Goal: Transaction & Acquisition: Purchase product/service

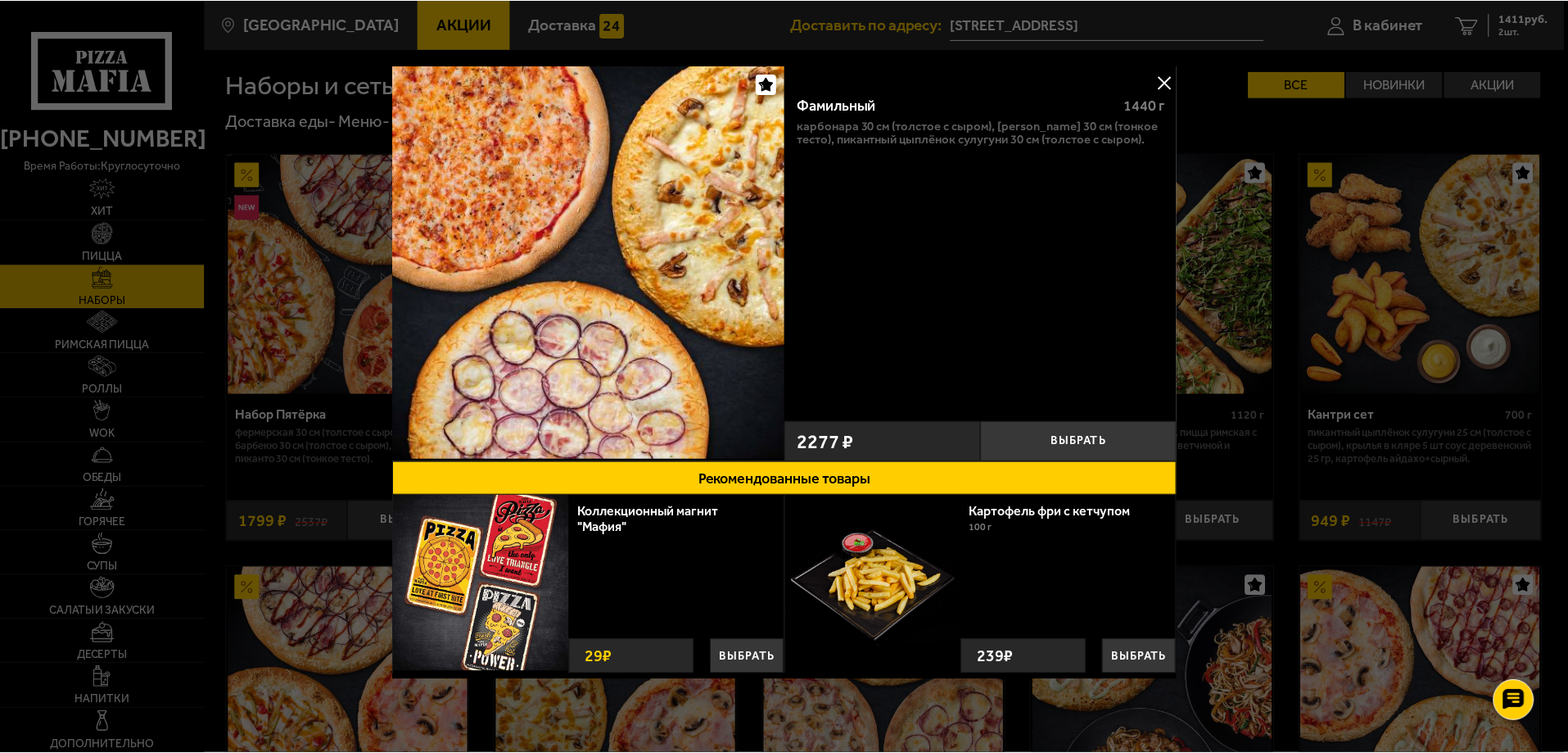
scroll to position [1638, 0]
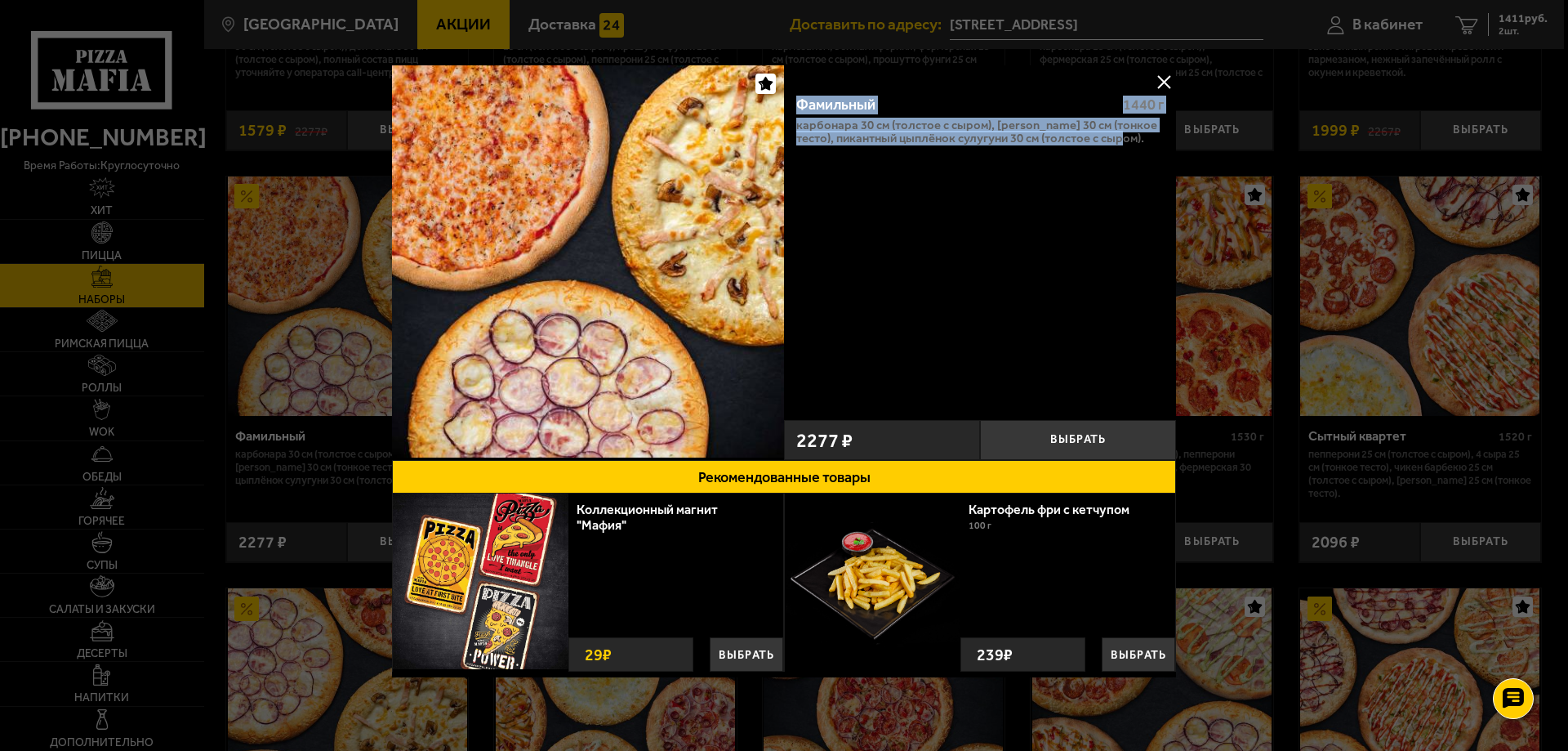
click at [1159, 75] on button at bounding box center [1164, 82] width 25 height 25
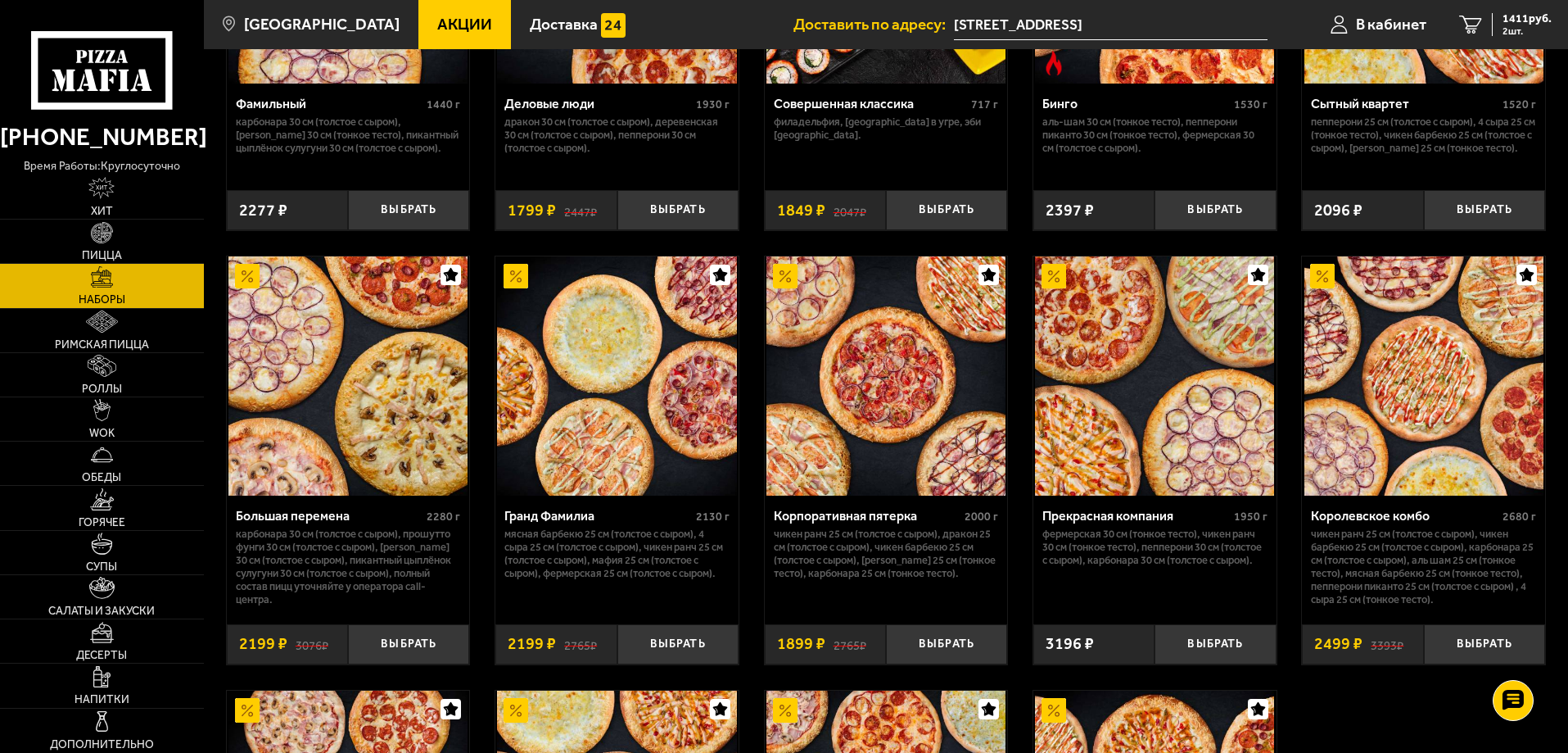
scroll to position [2047, 0]
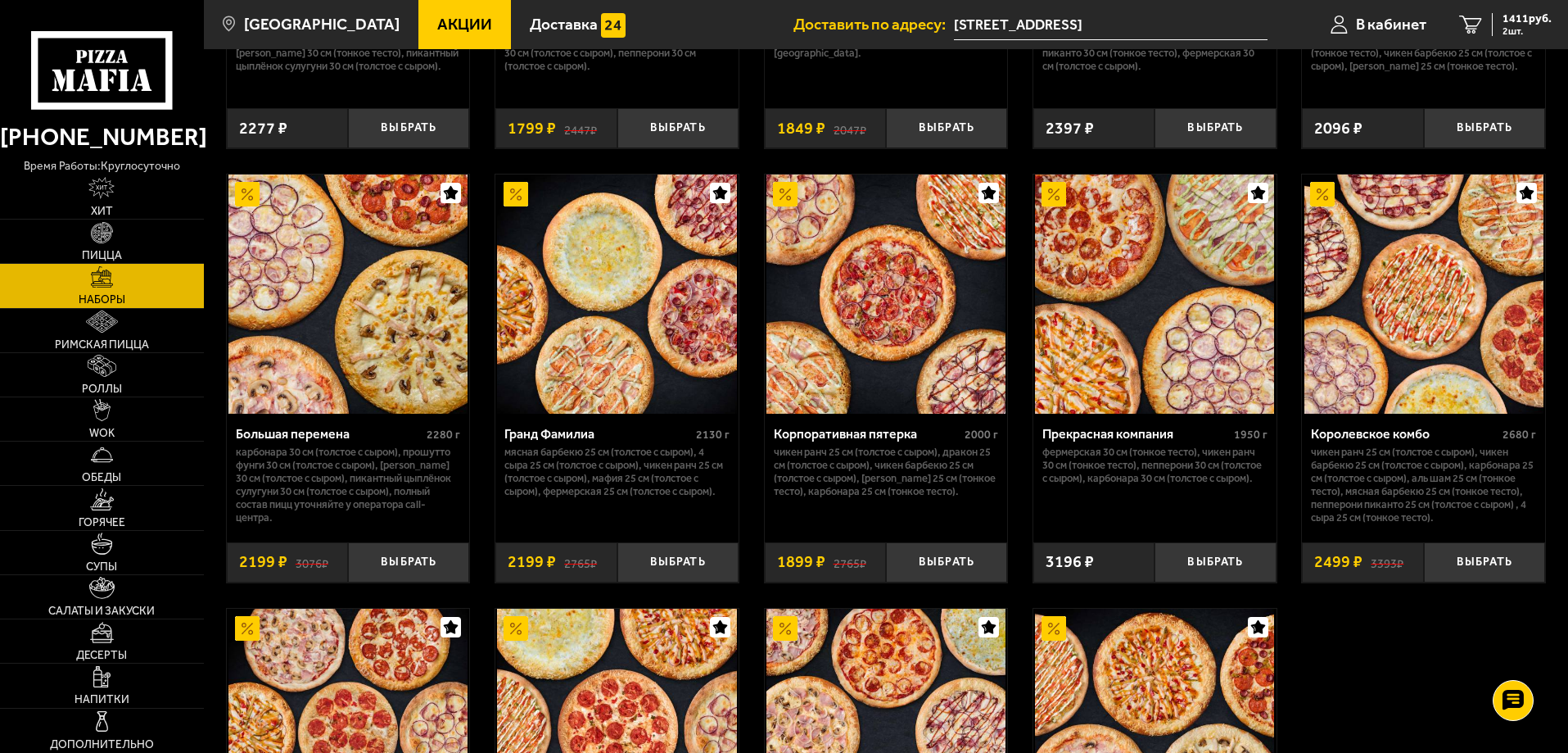
click at [1361, 441] on div "Королевское комбо" at bounding box center [1405, 434] width 187 height 15
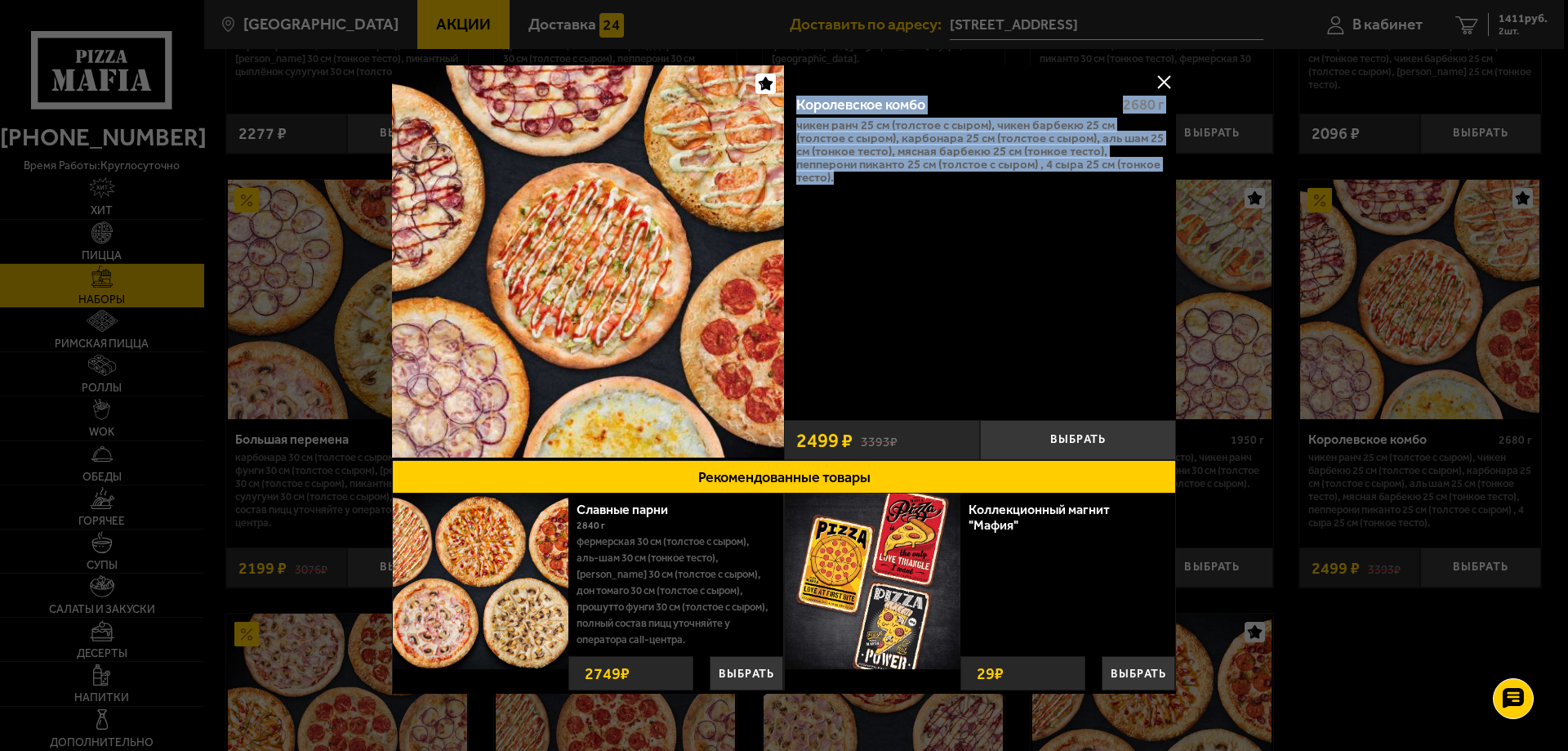
drag, startPoint x: 799, startPoint y: 114, endPoint x: 837, endPoint y: 180, distance: 76.2
click at [837, 180] on div "Королевское комбо 2680 г Чикен Ранч 25 см (толстое с сыром), Чикен Барбекю 25 с…" at bounding box center [980, 246] width 392 height 330
copy div "Королевское комбо 2680 г Чикен Ранч 25 см (толстое с сыром), Чикен Барбекю 25 с…"
click at [1158, 82] on button at bounding box center [1164, 82] width 25 height 25
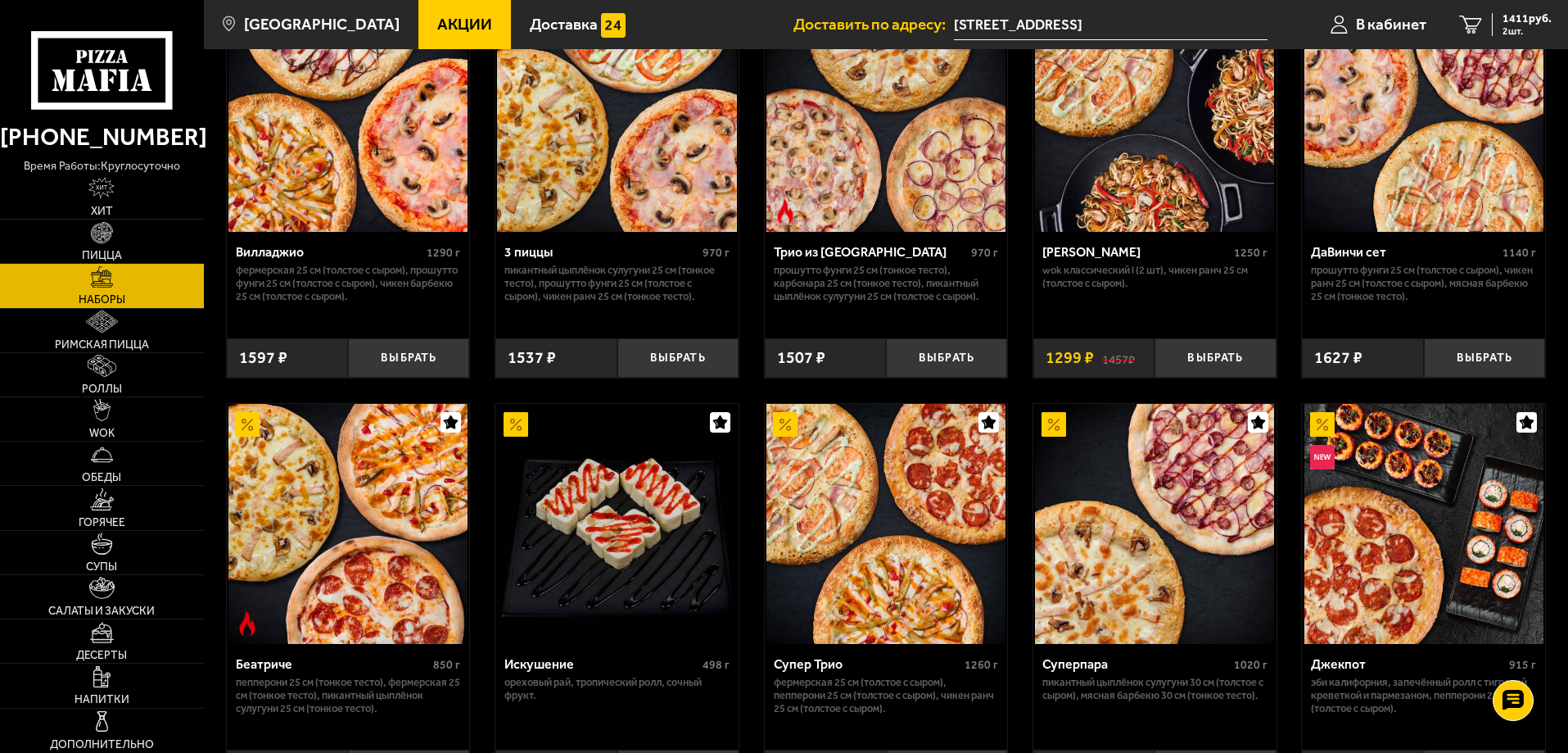
scroll to position [328, 0]
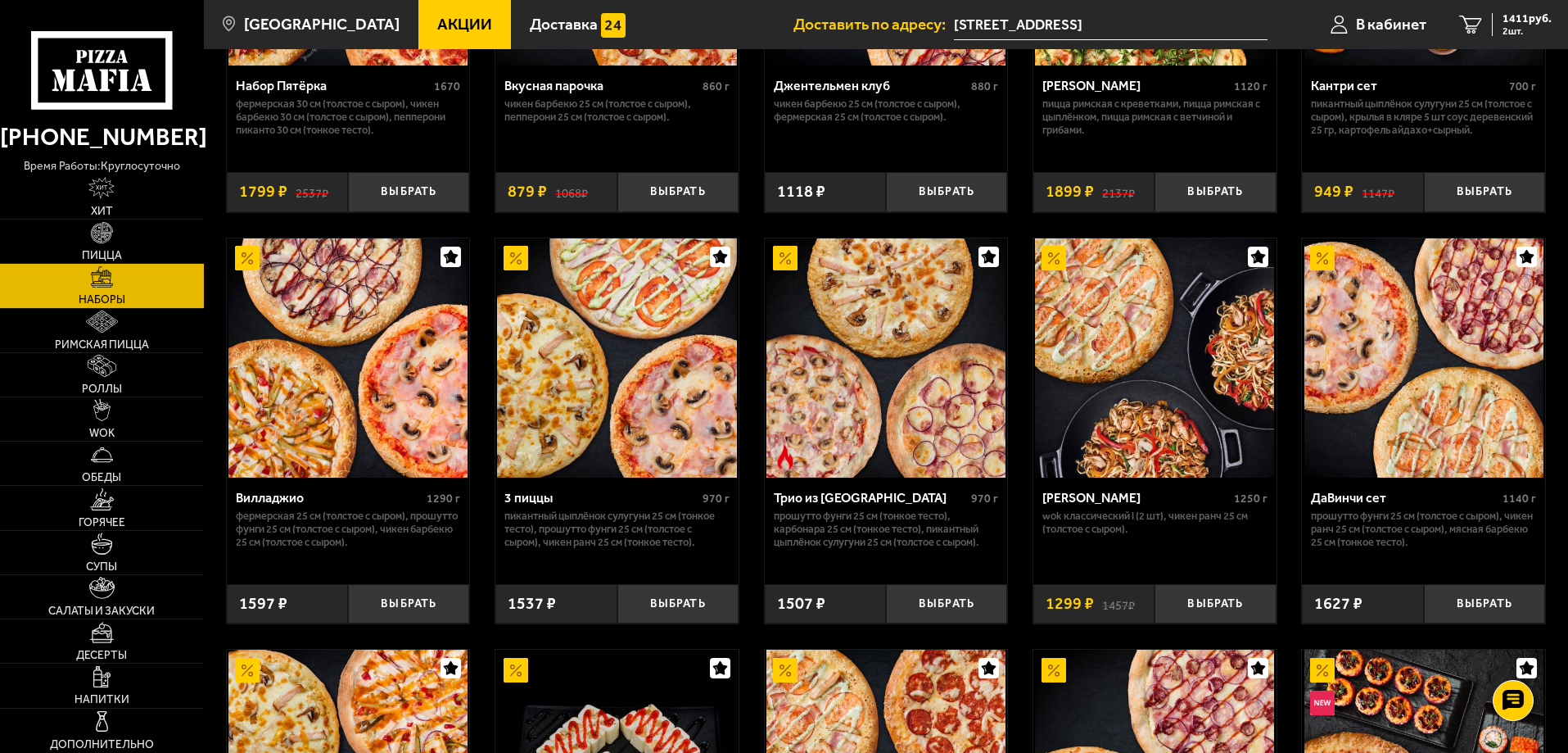
click at [820, 500] on div "Трио из [GEOGRAPHIC_DATA]" at bounding box center [871, 497] width 194 height 15
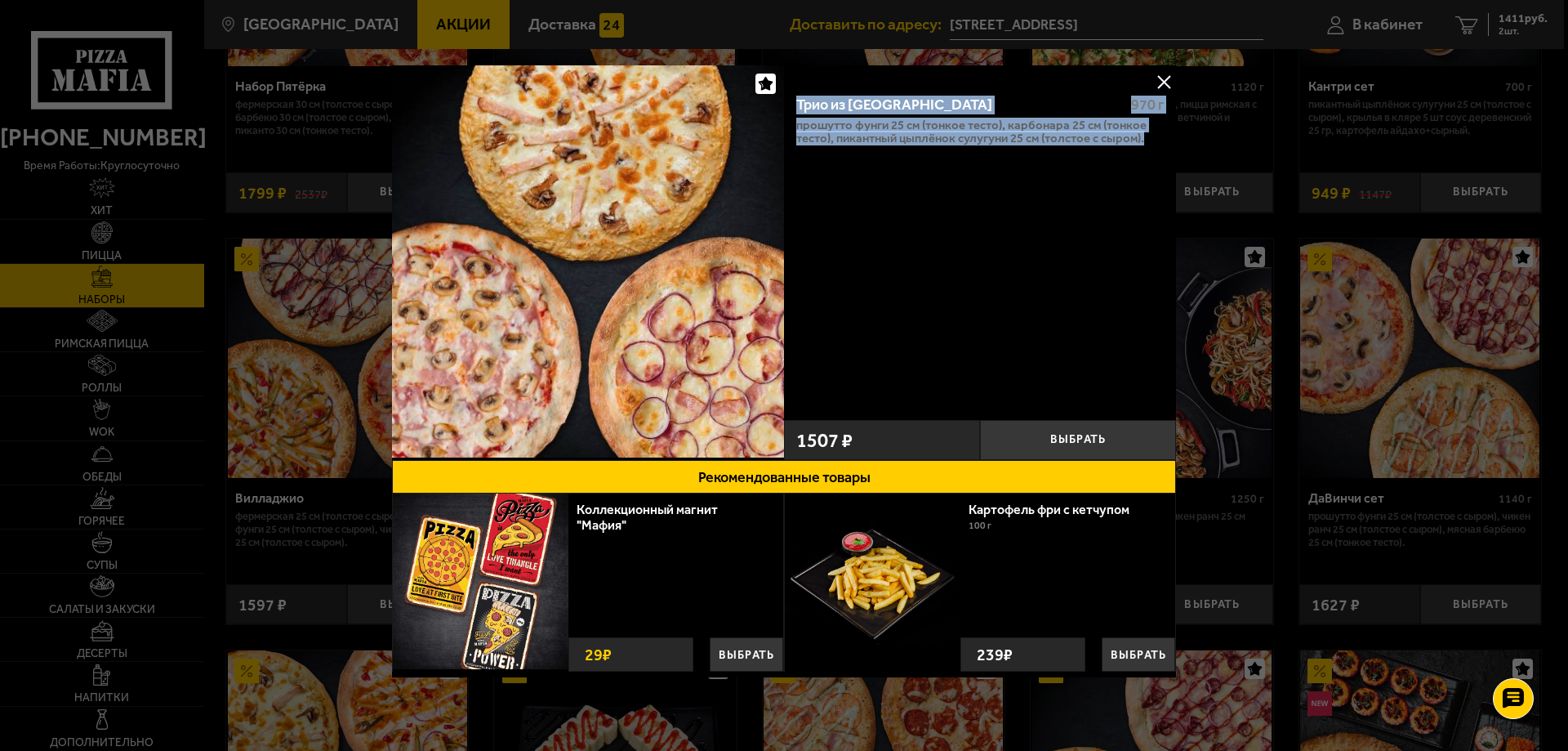
drag, startPoint x: 797, startPoint y: 101, endPoint x: 1143, endPoint y: 142, distance: 348.4
click at [1143, 142] on div "Трио из [GEOGRAPHIC_DATA] 970 г Прошутто Фунги 25 см (тонкое тесто), Карбонара …" at bounding box center [980, 246] width 392 height 330
copy div "Трио из [GEOGRAPHIC_DATA] 970 г Прошутто Фунги 25 см (тонкое тесто), Карбонара …"
click at [1164, 79] on button at bounding box center [1164, 82] width 25 height 25
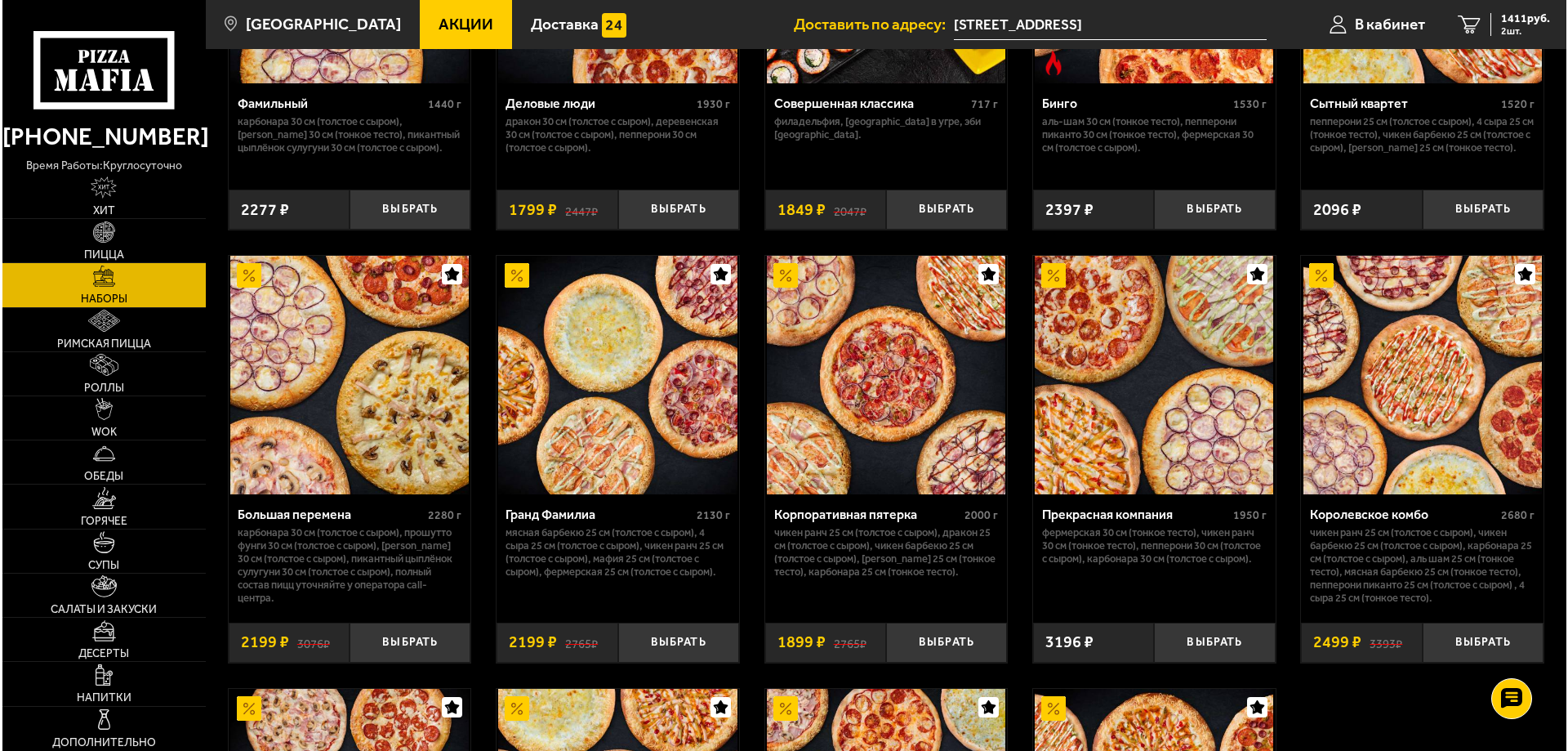
scroll to position [2042, 0]
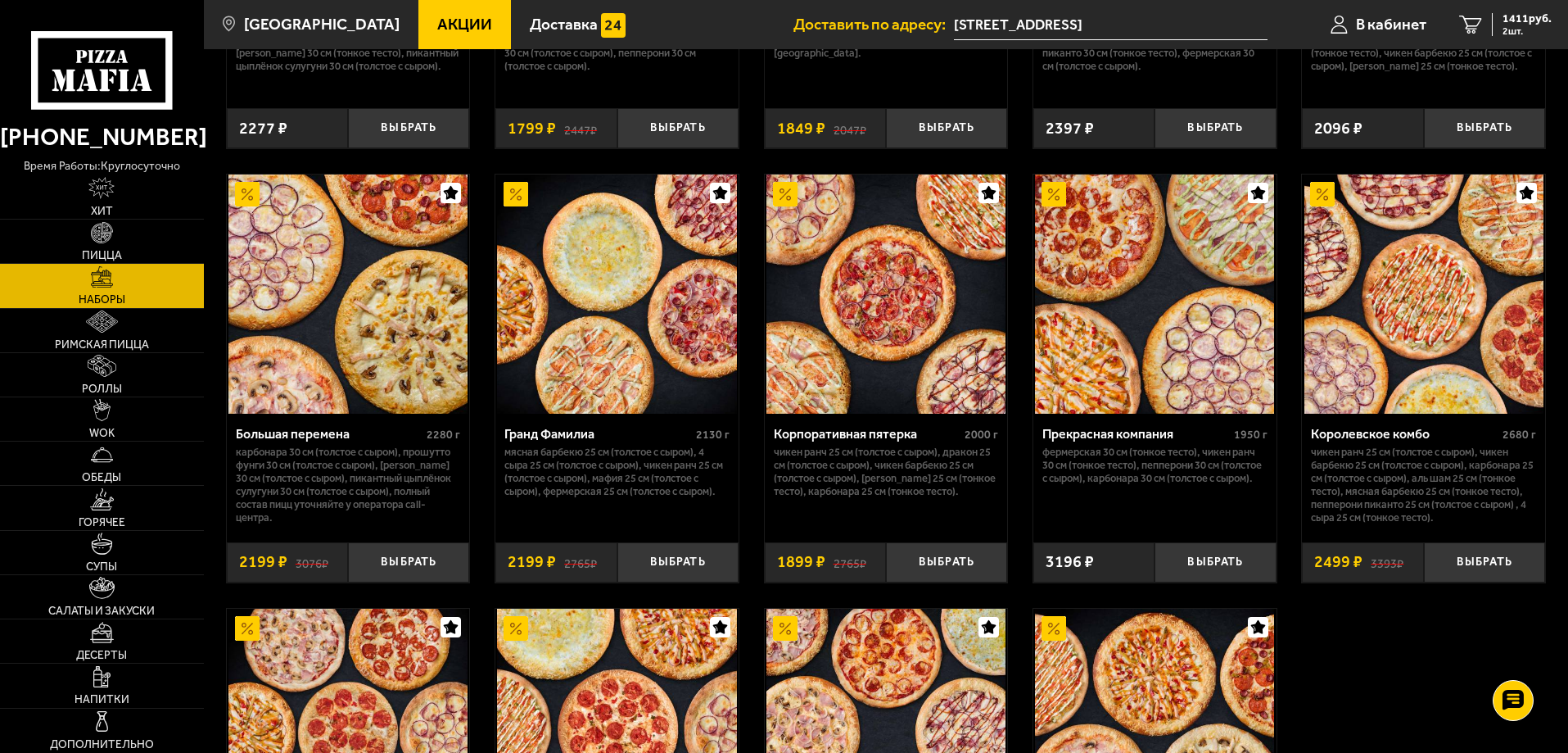
click at [1097, 441] on div "Прекрасная компания" at bounding box center [1135, 434] width 187 height 15
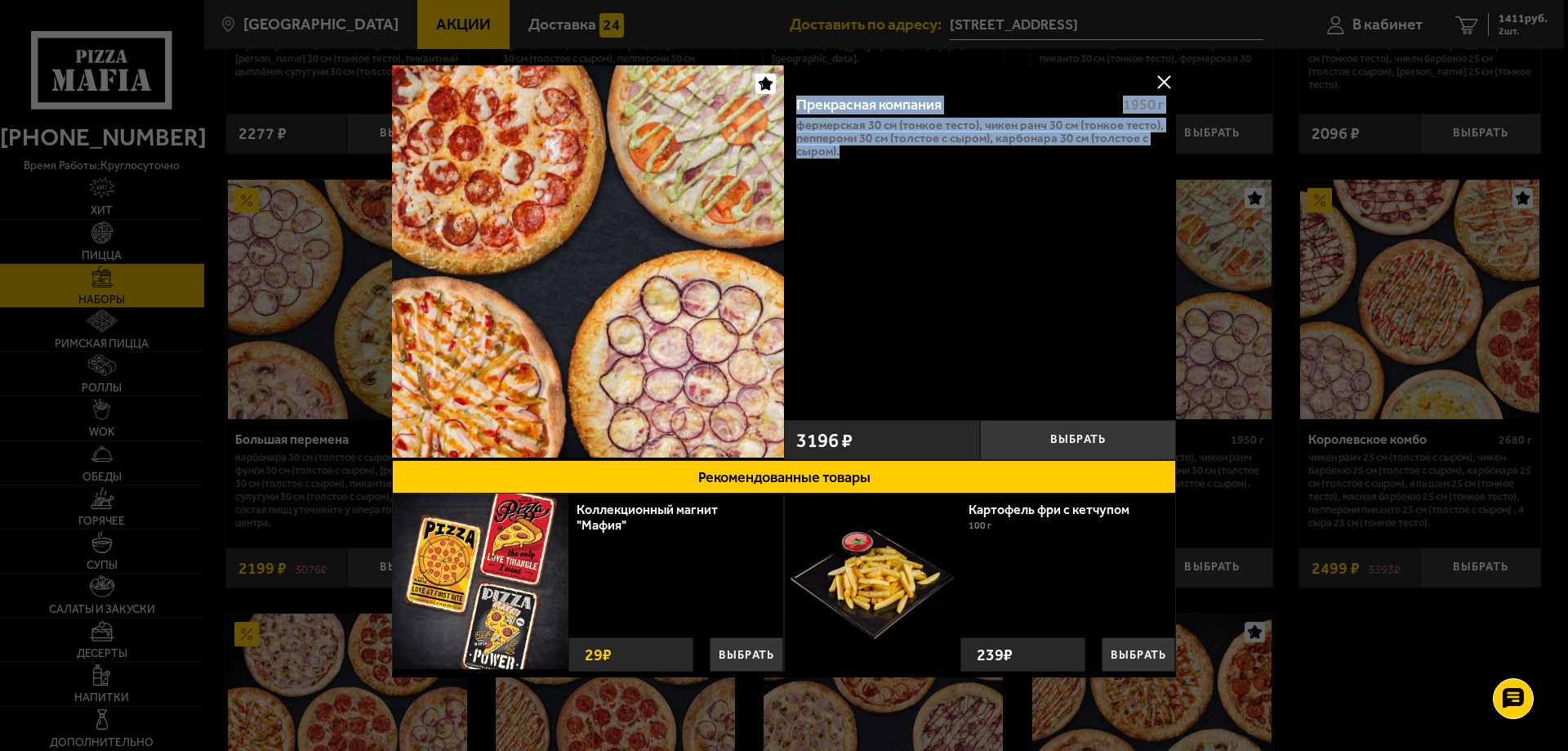
drag, startPoint x: 792, startPoint y: 100, endPoint x: 841, endPoint y: 158, distance: 75.9
click at [841, 158] on div "Прекрасная компания 1950 г Фермерская 30 см (тонкое тесто), Чикен Ранч 30 см (т…" at bounding box center [980, 246] width 392 height 330
copy div "Прекрасная компания 1950 г Фермерская 30 см (тонкое тесто), Чикен Ранч 30 см (т…"
